Goal: Task Accomplishment & Management: Manage account settings

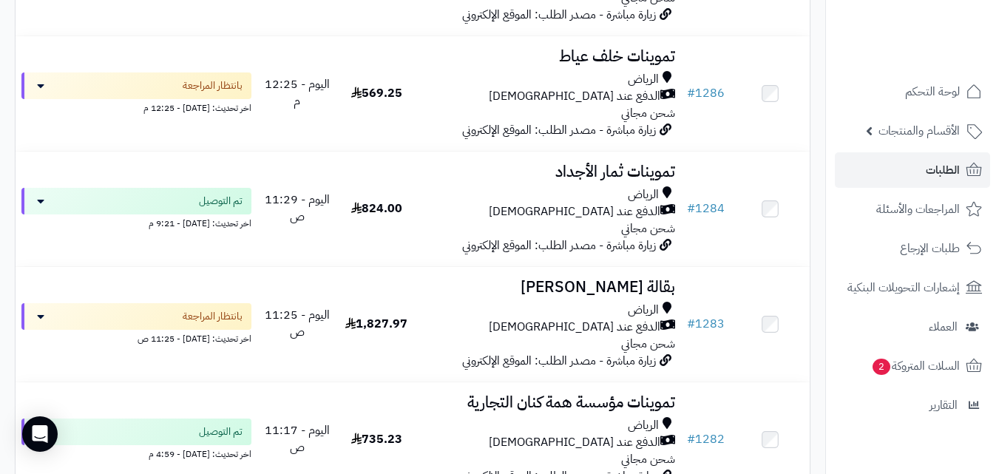
scroll to position [739, 0]
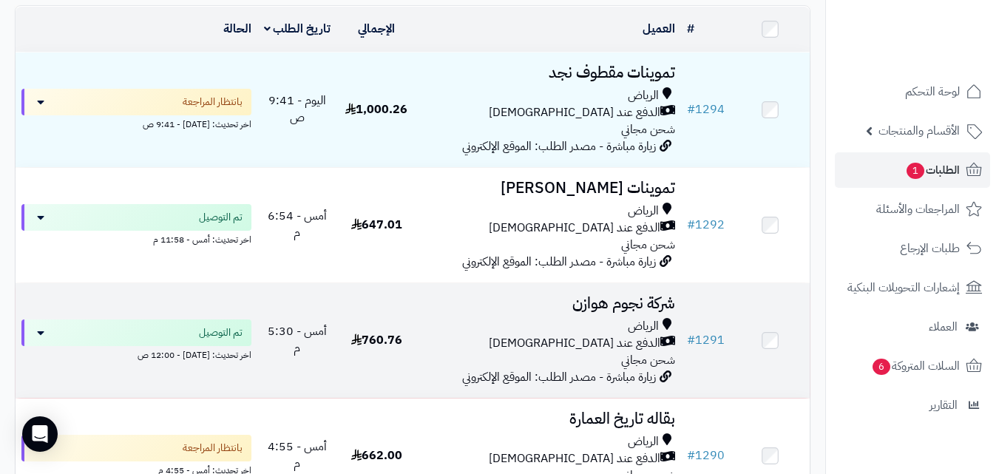
scroll to position [174, 0]
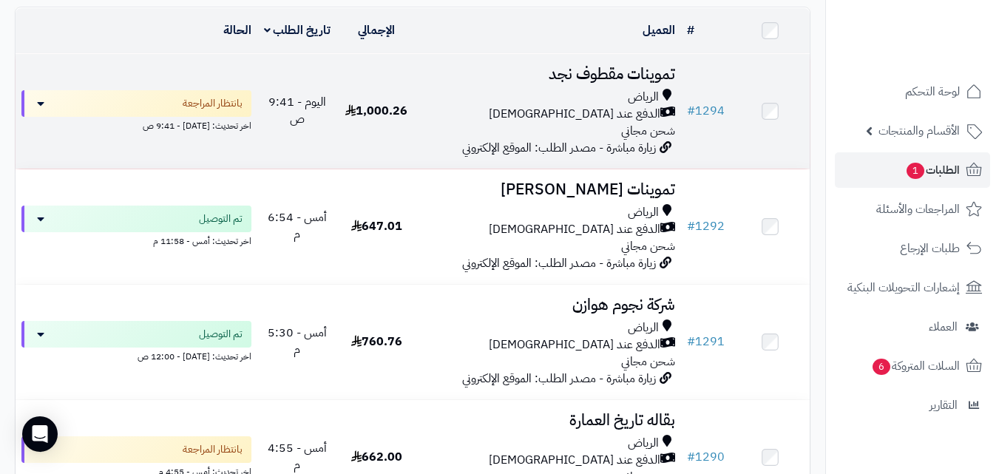
click at [488, 123] on div "الدفع عند [DEMOGRAPHIC_DATA]" at bounding box center [548, 114] width 253 height 17
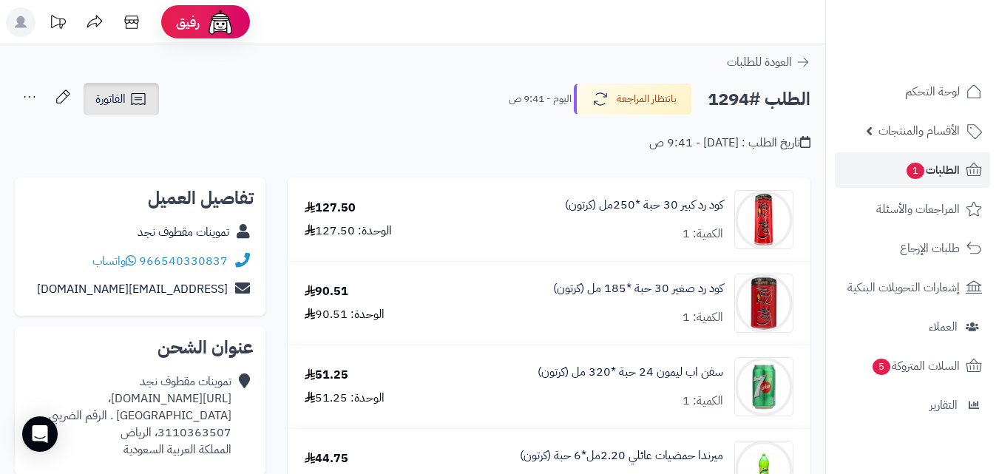
click at [125, 91] on span "الفاتورة" at bounding box center [110, 99] width 30 height 18
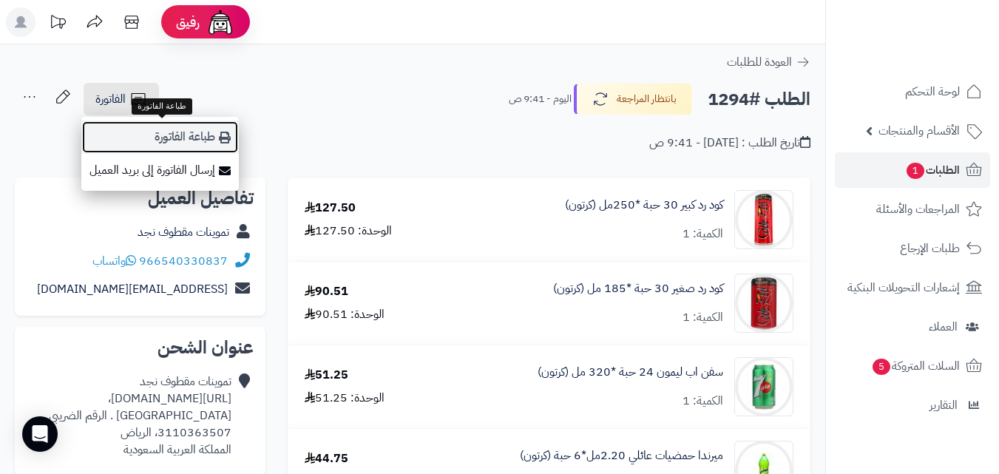
click at [135, 128] on link "طباعة الفاتورة" at bounding box center [159, 137] width 157 height 33
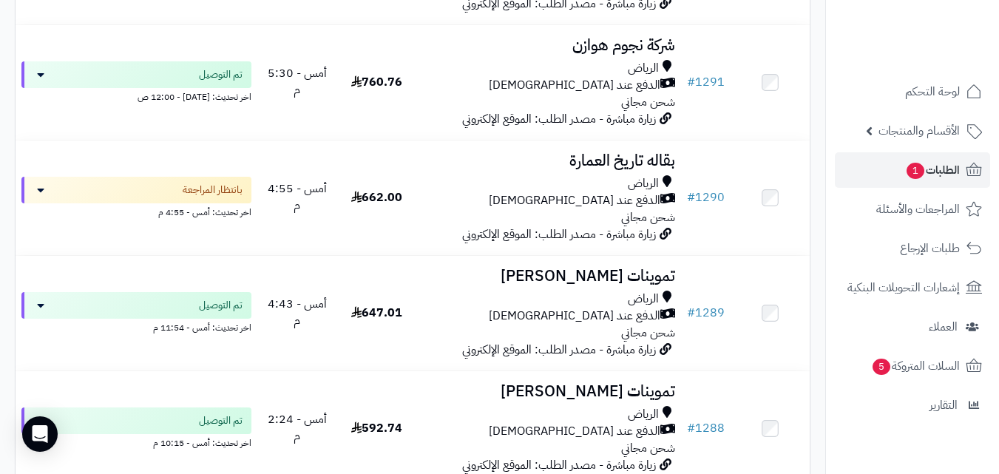
scroll to position [441, 0]
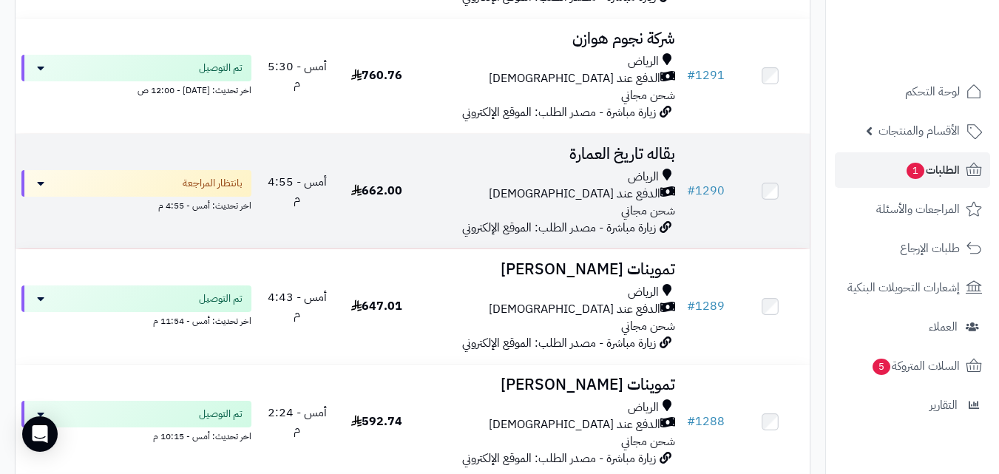
click at [427, 163] on h3 "بقاله تاريخ العمارة" at bounding box center [548, 154] width 253 height 17
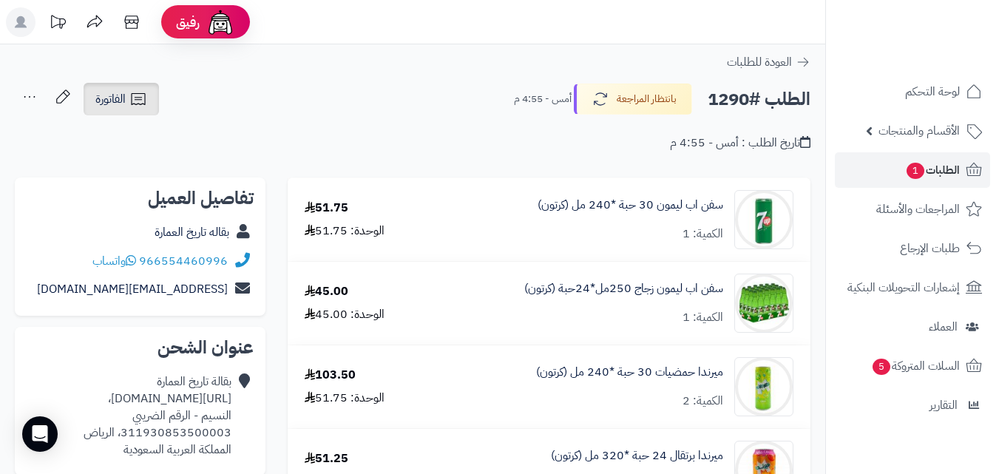
click at [101, 92] on span "الفاتورة" at bounding box center [110, 99] width 30 height 18
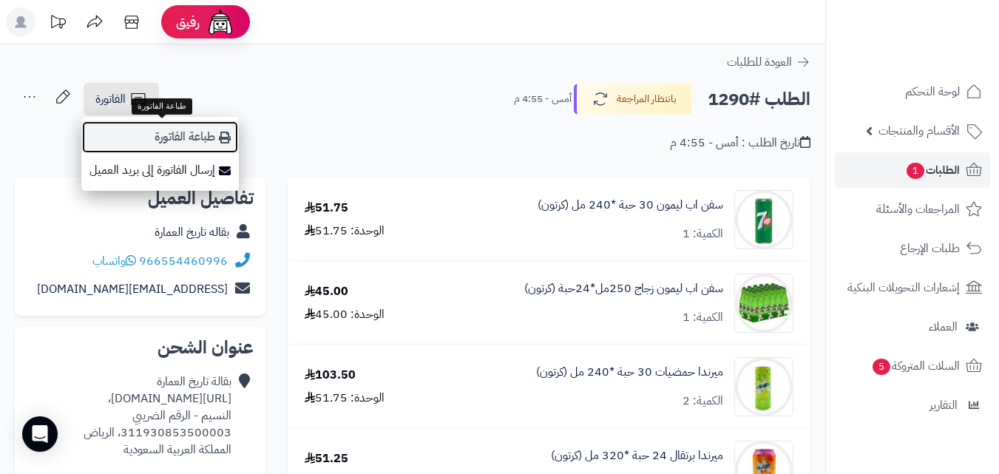
click at [123, 131] on link "طباعة الفاتورة" at bounding box center [159, 137] width 157 height 33
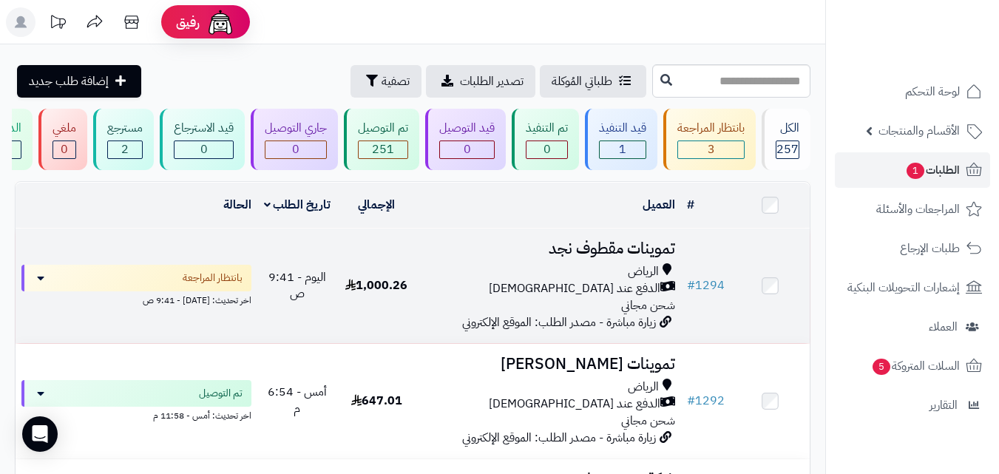
click at [295, 319] on td "اليوم - 9:41 ص" at bounding box center [296, 285] width 79 height 115
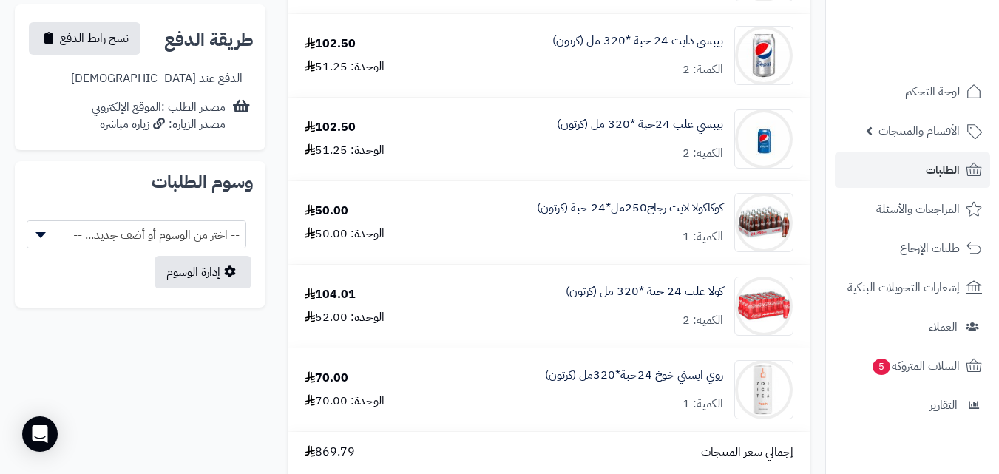
scroll to position [712, 0]
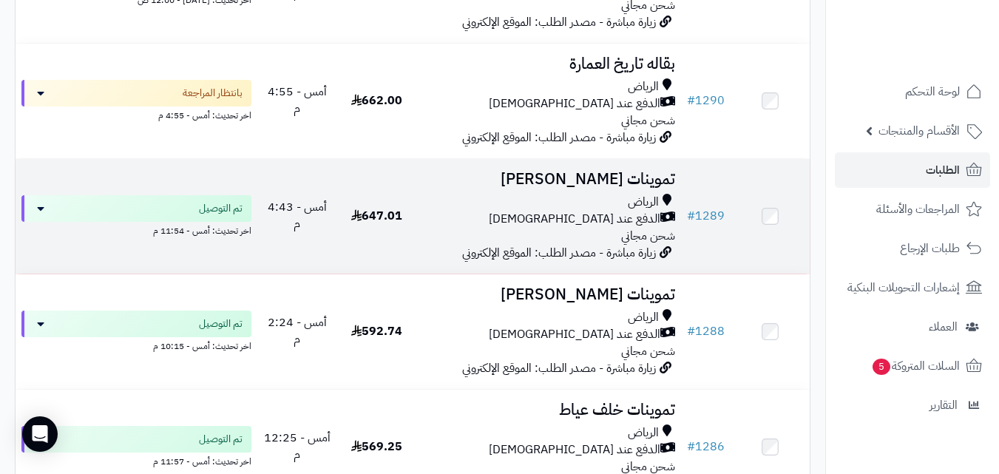
scroll to position [532, 0]
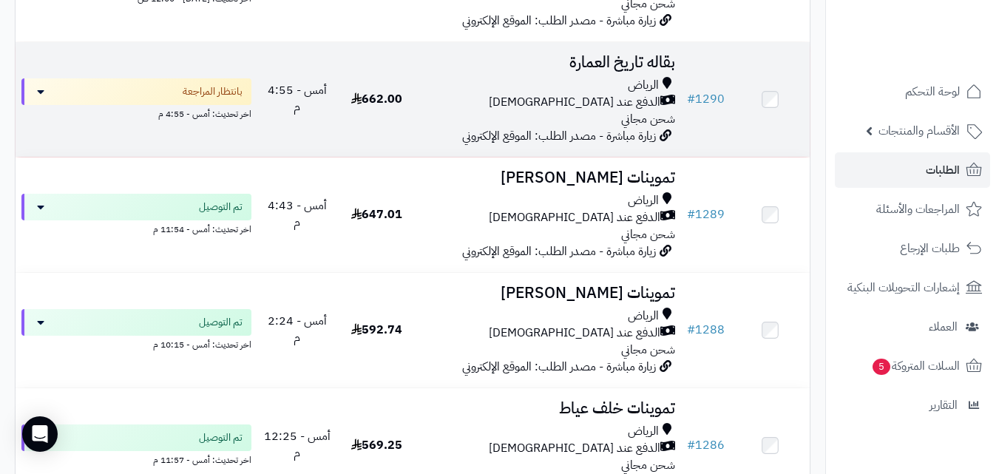
click at [491, 94] on div "الرياض" at bounding box center [548, 85] width 253 height 17
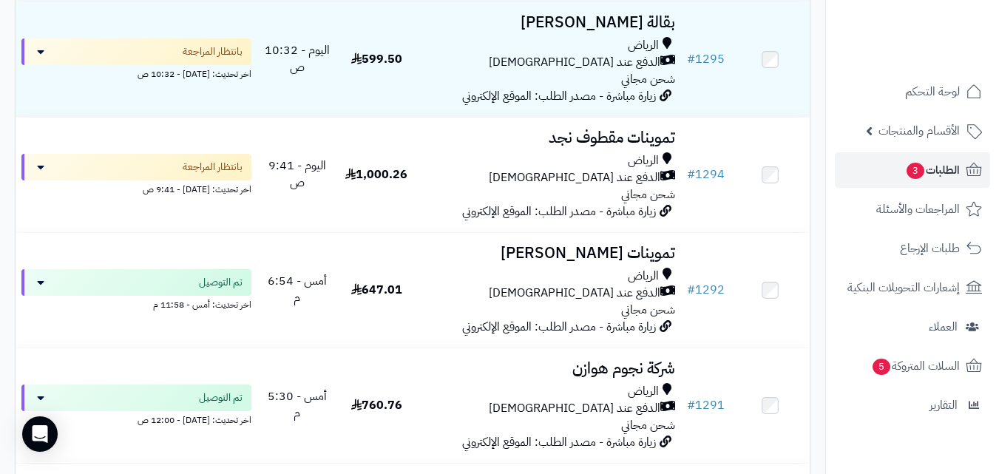
scroll to position [161, 0]
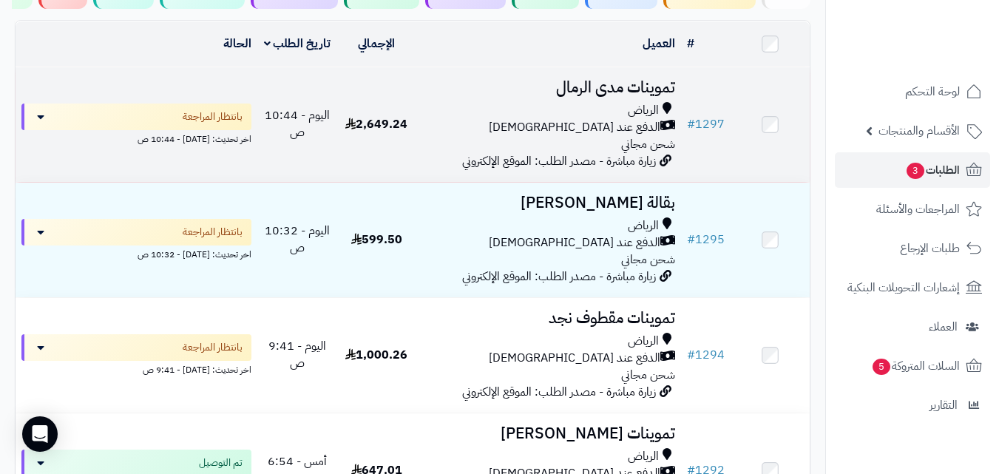
click at [412, 146] on td "2,649.24" at bounding box center [376, 124] width 79 height 115
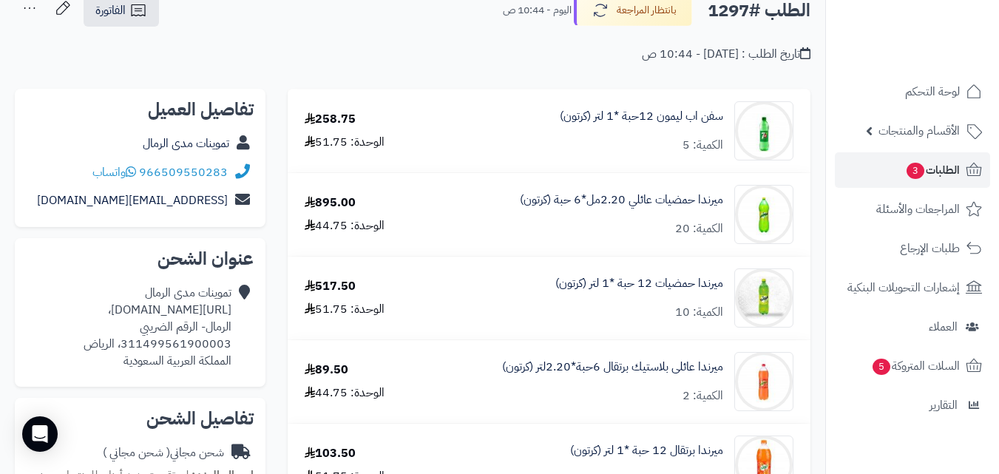
scroll to position [59, 0]
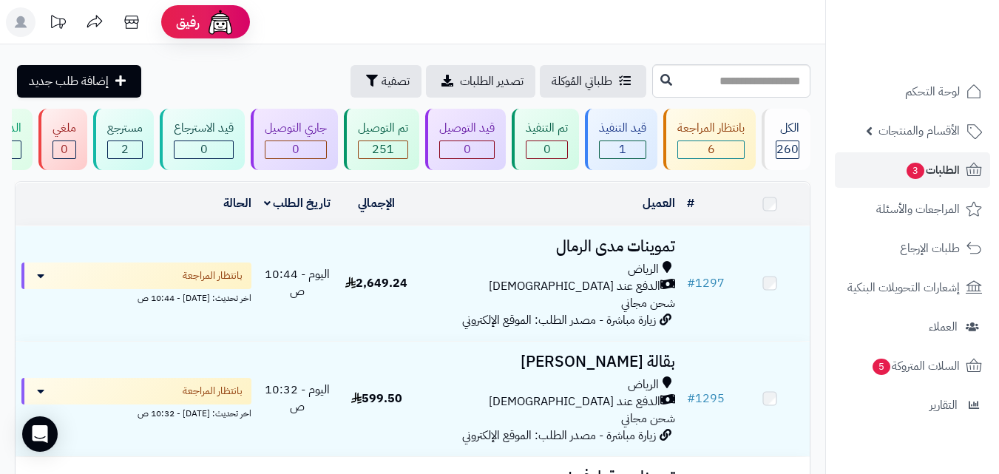
scroll to position [161, 0]
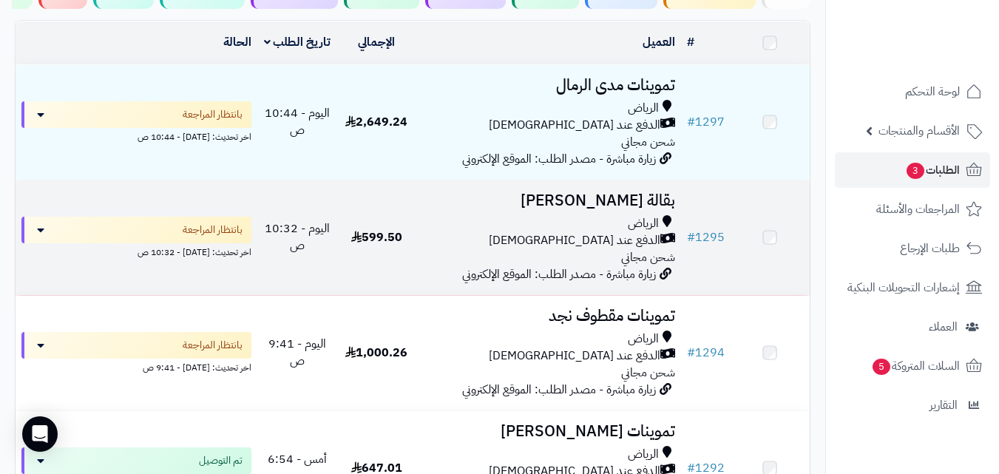
click at [470, 262] on div "[PERSON_NAME] عند الاستلام شحن مجاني" at bounding box center [548, 240] width 253 height 51
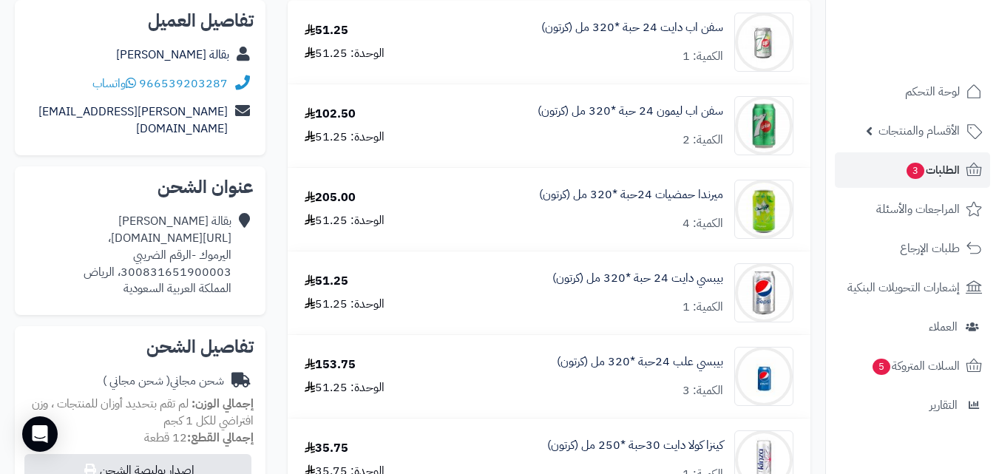
scroll to position [148, 0]
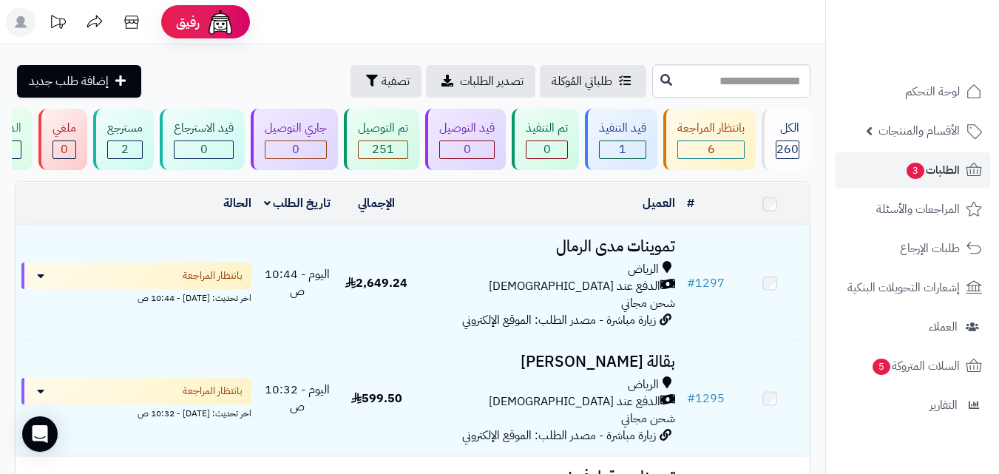
scroll to position [161, 0]
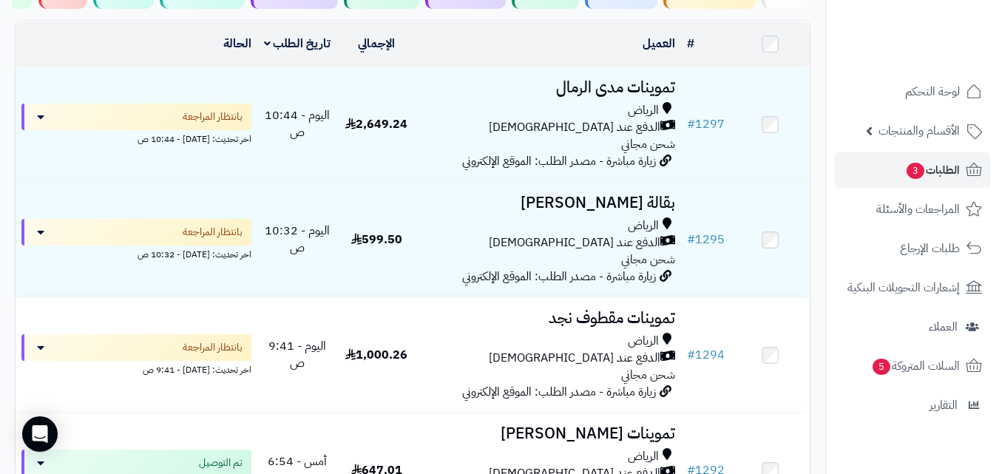
drag, startPoint x: 0, startPoint y: 0, endPoint x: 420, endPoint y: 66, distance: 425.1
click at [420, 66] on td "العميل الاجراءات تحديث حالة الطلبات تحضير الطلبات إصدار بوليصة الشحنة للطلب طبا…" at bounding box center [548, 43] width 265 height 45
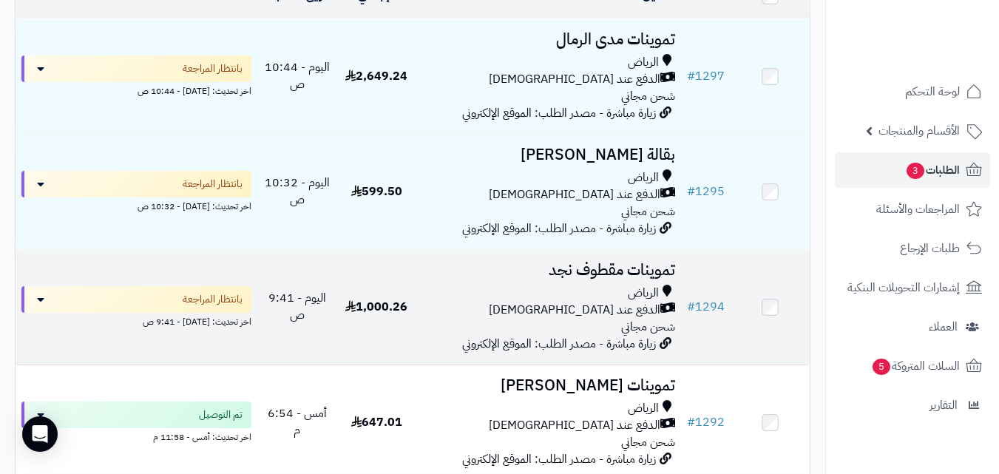
scroll to position [102, 0]
